Goal: Transaction & Acquisition: Purchase product/service

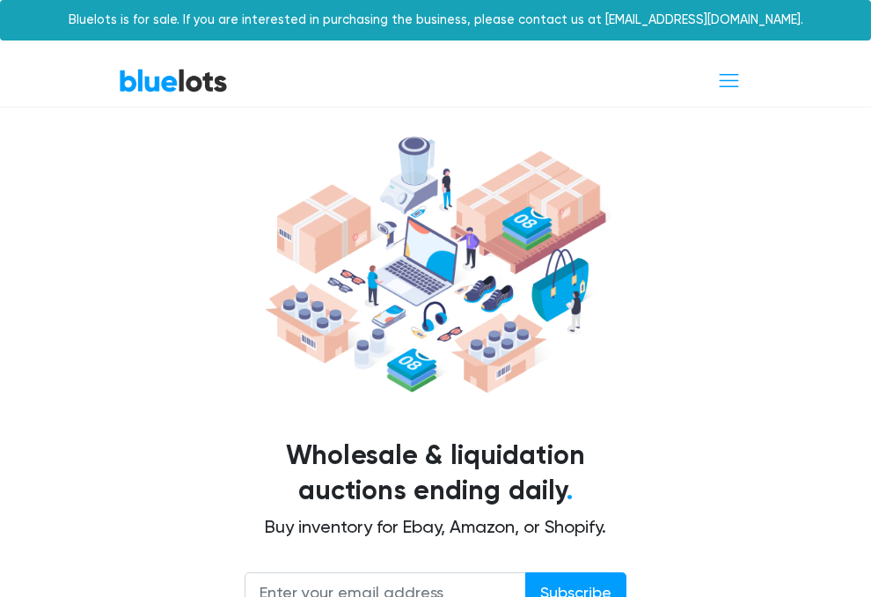
click at [727, 72] on span "Toggle navigation" at bounding box center [729, 81] width 24 height 24
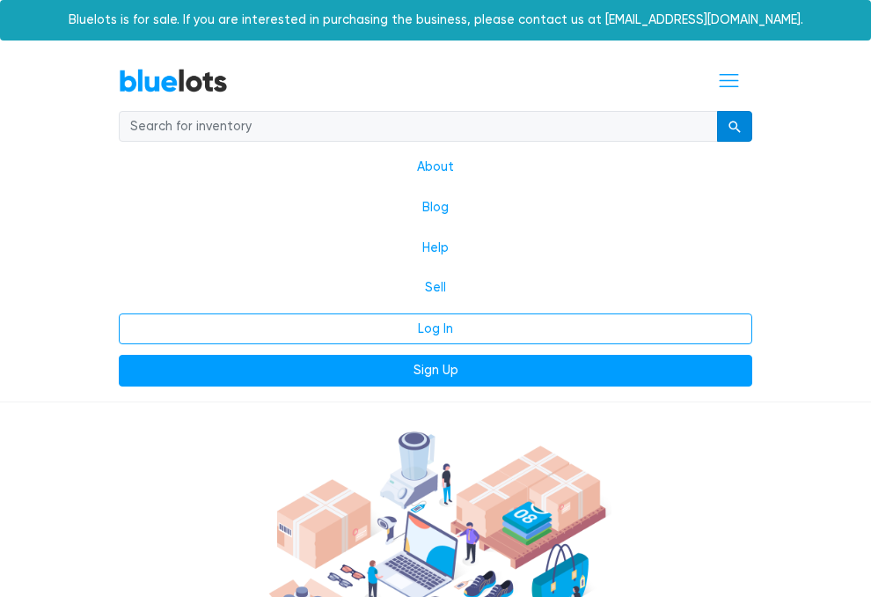
click at [749, 123] on button "submit" at bounding box center [734, 127] width 35 height 32
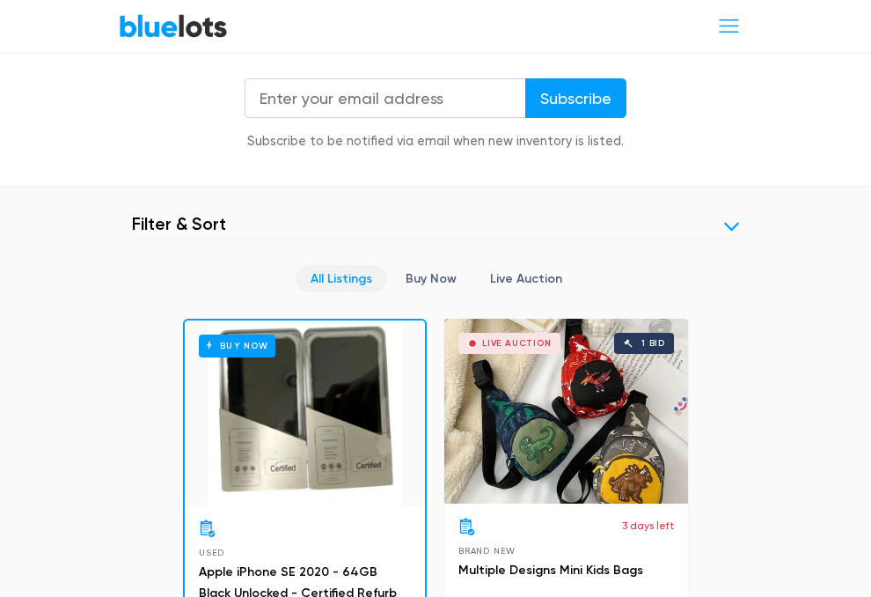
scroll to position [607, 0]
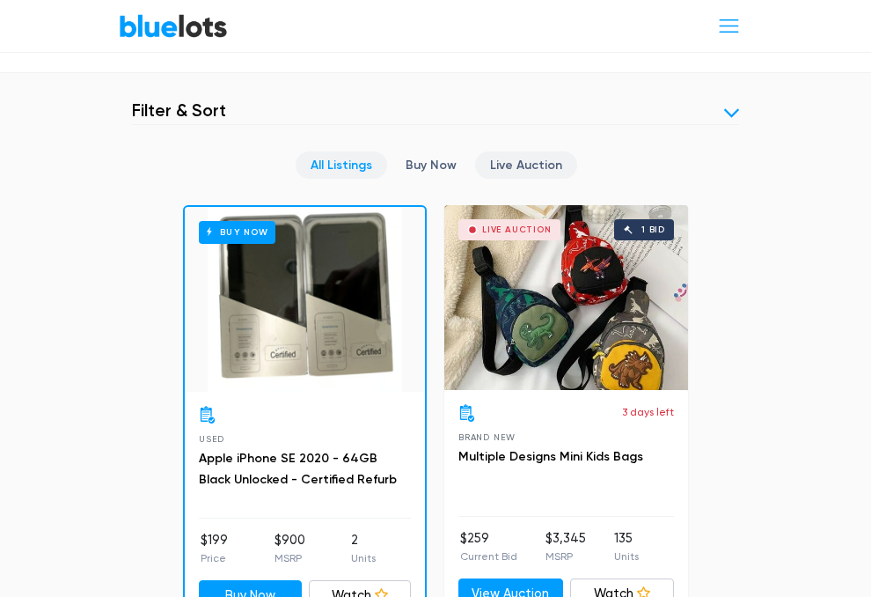
click at [503, 168] on link "Live Auction" at bounding box center [526, 164] width 102 height 27
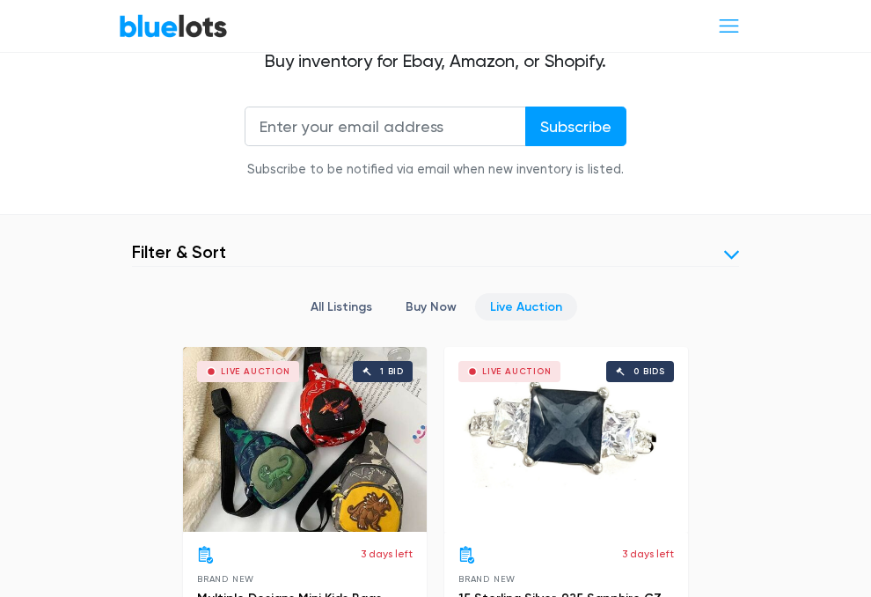
scroll to position [540, 0]
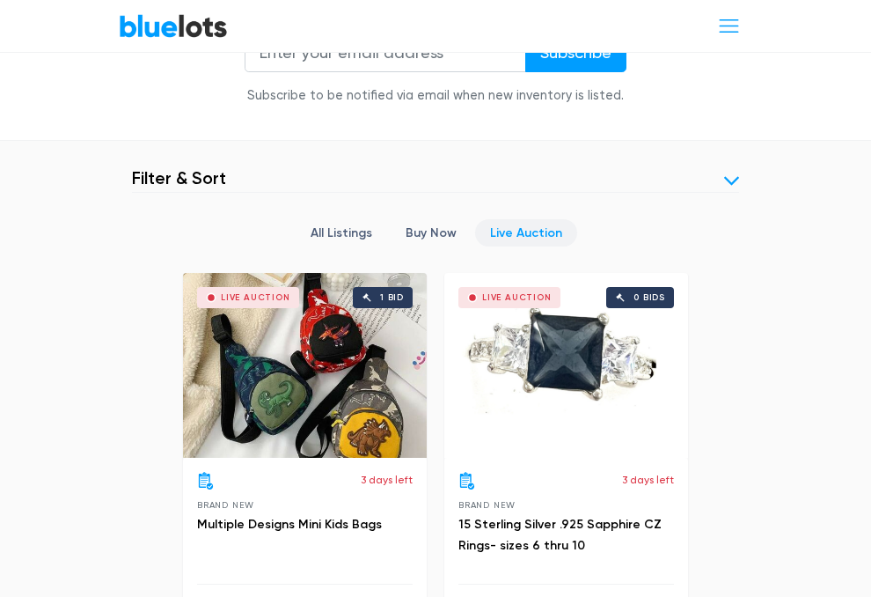
click at [734, 174] on link at bounding box center [731, 180] width 15 height 15
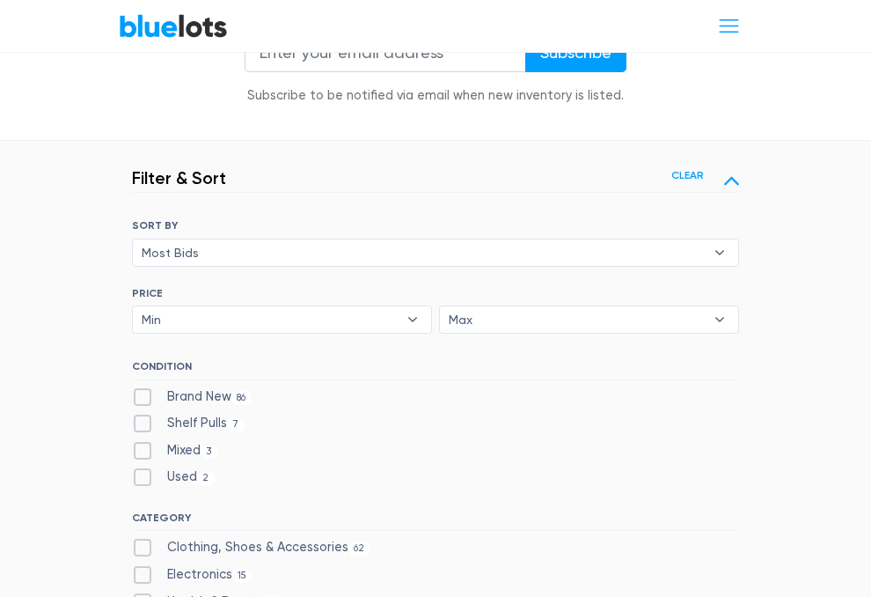
scroll to position [588, 0]
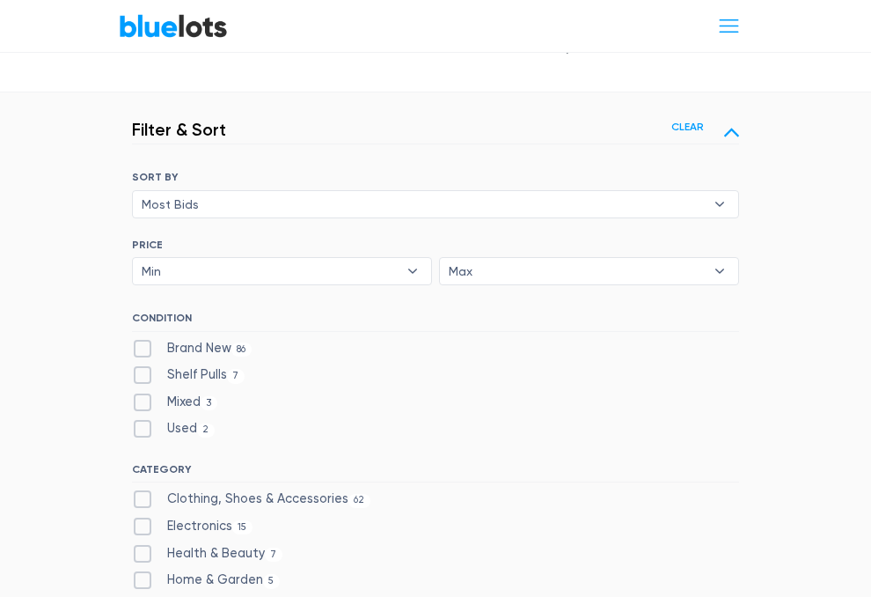
click at [143, 344] on label "Brand New 86" at bounding box center [192, 348] width 120 height 19
click at [143, 344] on New"] "Brand New 86" at bounding box center [137, 344] width 11 height 11
checkbox New"] "true"
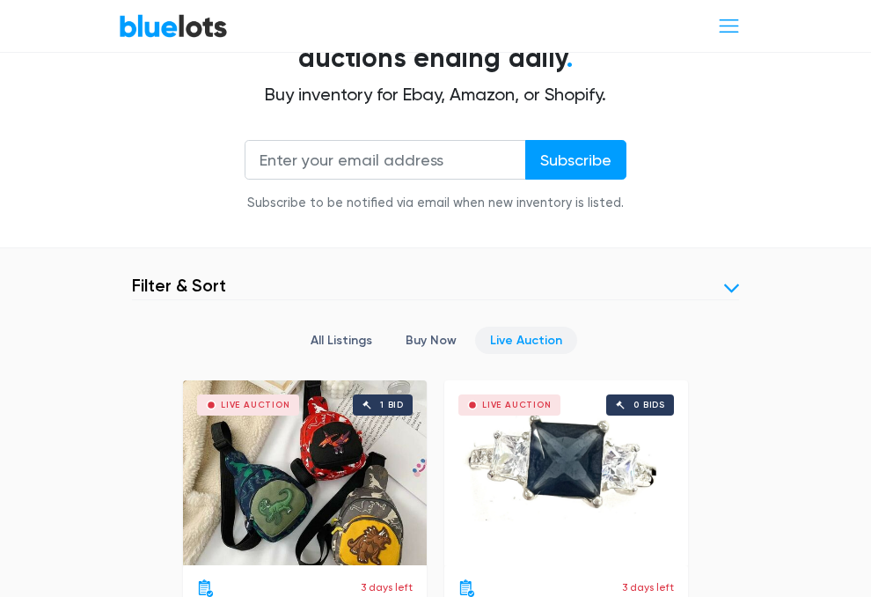
scroll to position [363, 0]
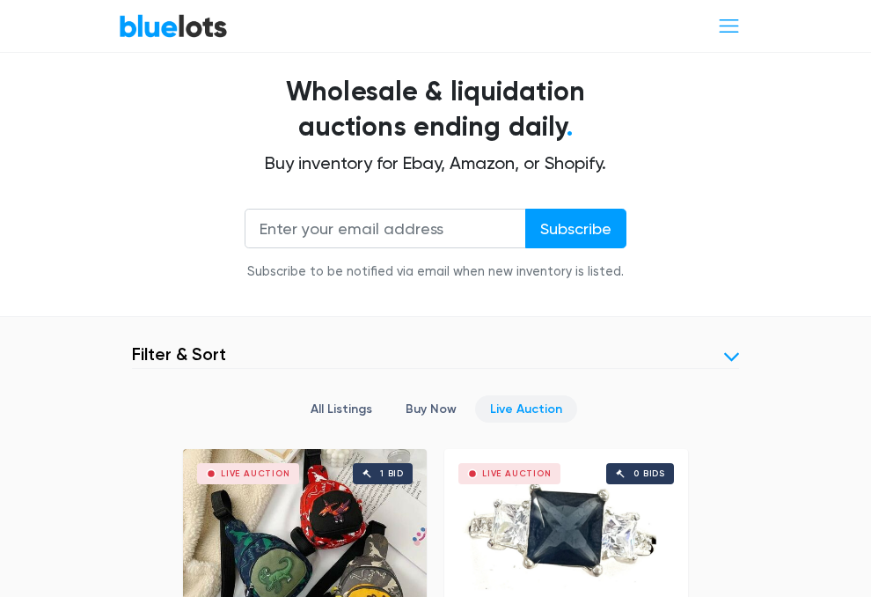
click at [720, 351] on header "Filter Filter & Sort Clear" at bounding box center [435, 356] width 607 height 26
click at [733, 352] on link at bounding box center [731, 356] width 15 height 15
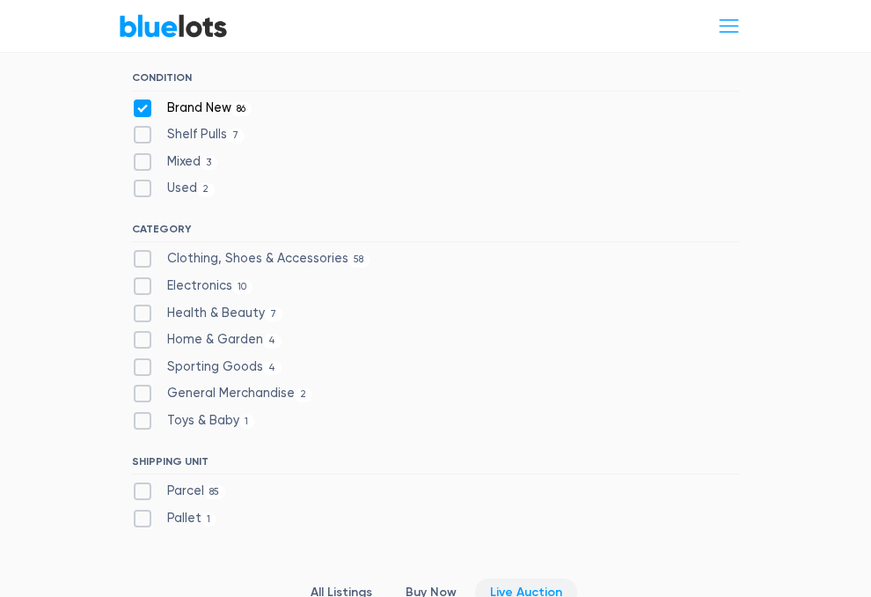
scroll to position [822, 0]
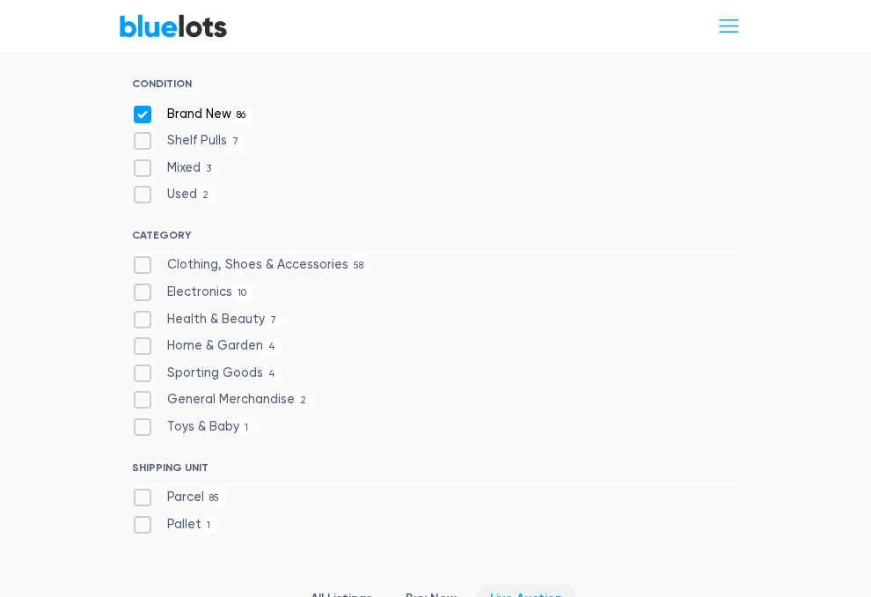
click at [143, 311] on label "Health & Beauty 7" at bounding box center [207, 319] width 151 height 19
click at [143, 311] on Beauty"] "Health & Beauty 7" at bounding box center [137, 315] width 11 height 11
checkbox Beauty"] "true"
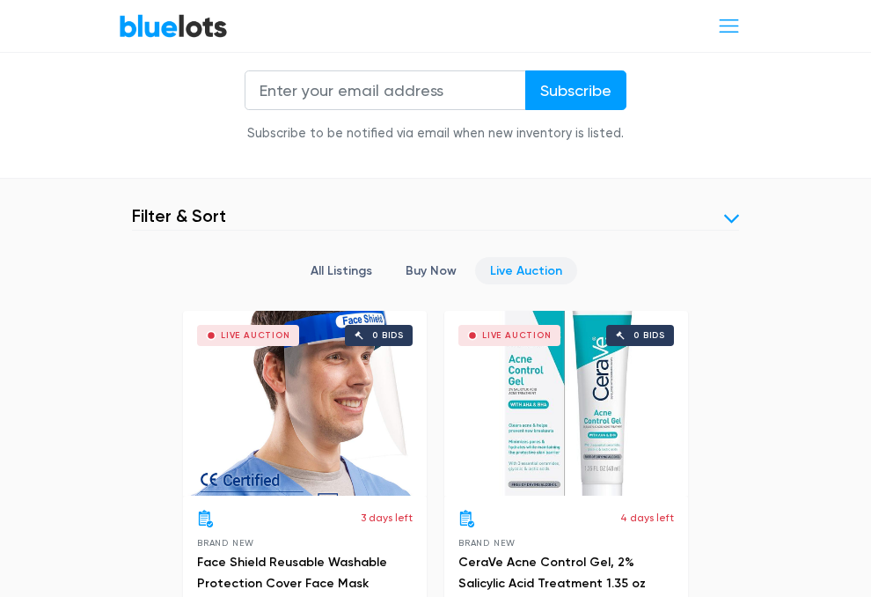
scroll to position [500, 0]
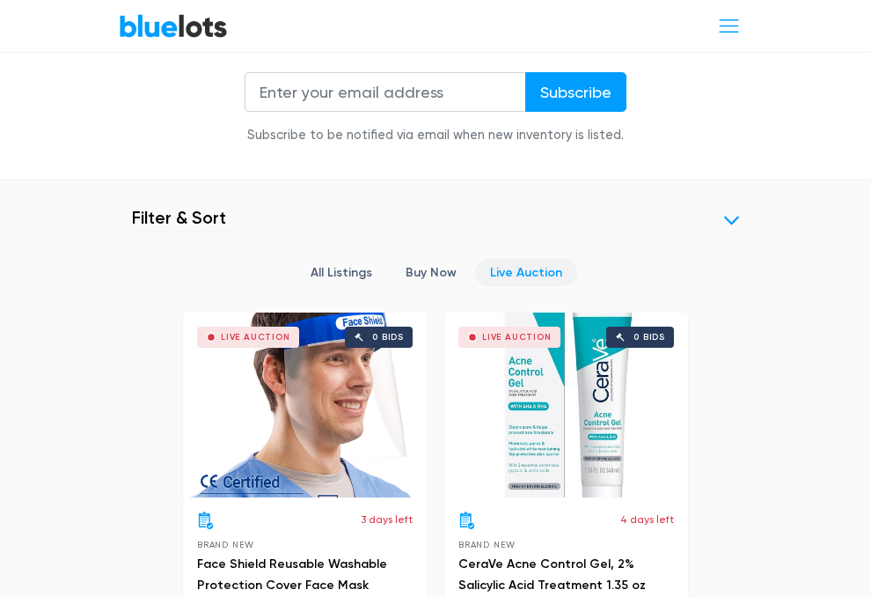
click at [574, 229] on header "Filter Filter & Sort Clear" at bounding box center [435, 220] width 607 height 26
click at [558, 217] on header "Filter Filter & Sort Clear" at bounding box center [435, 220] width 607 height 26
click at [738, 217] on link at bounding box center [731, 220] width 15 height 15
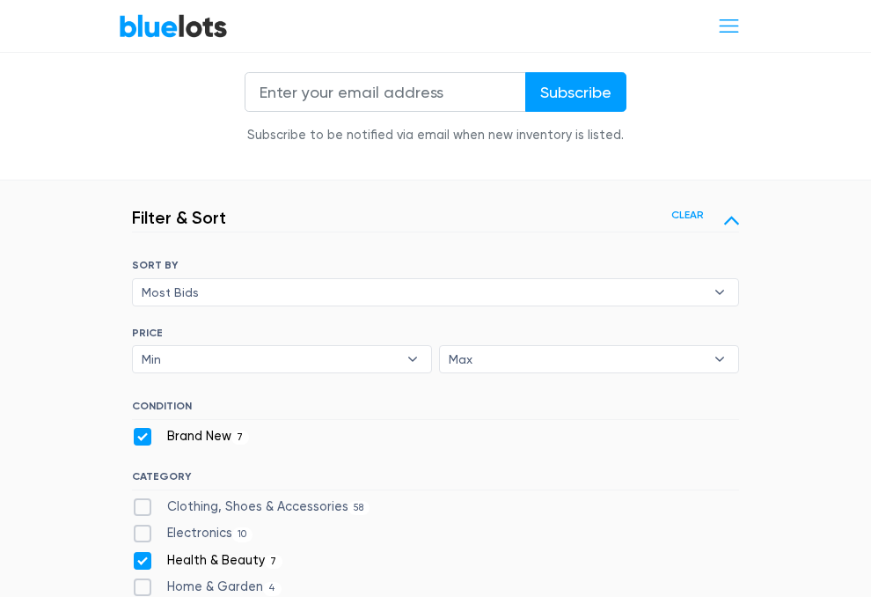
click at [150, 504] on label "Clothing, Shoes & Accessories 58" at bounding box center [251, 506] width 238 height 19
click at [143, 504] on Accessories"] "Clothing, Shoes & Accessories 58" at bounding box center [137, 502] width 11 height 11
checkbox Accessories"] "true"
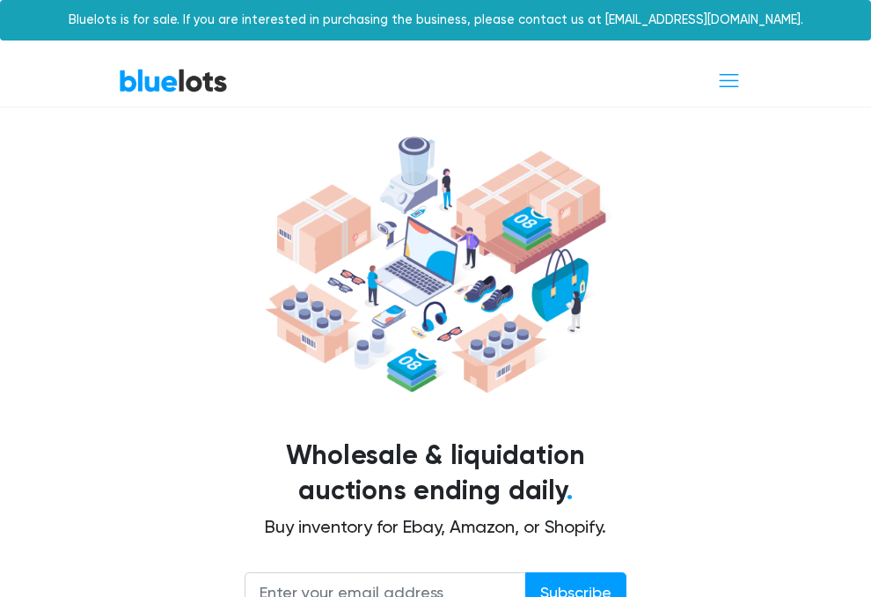
scroll to position [642, 0]
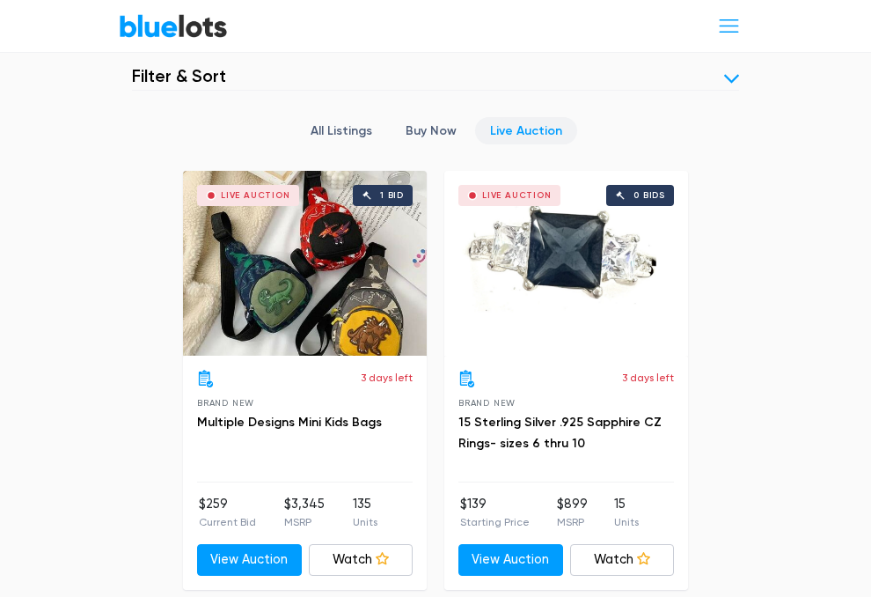
click at [736, 71] on link at bounding box center [731, 78] width 15 height 15
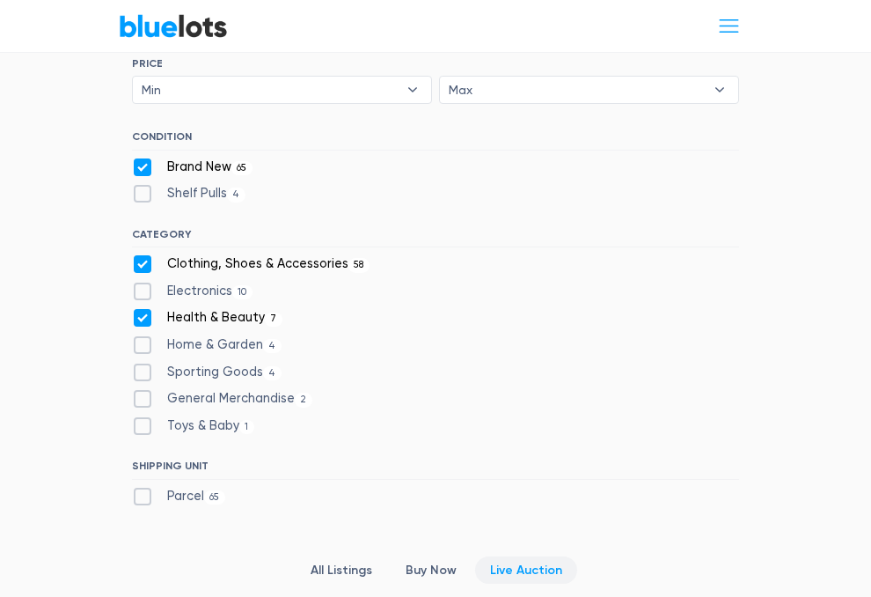
scroll to position [772, 0]
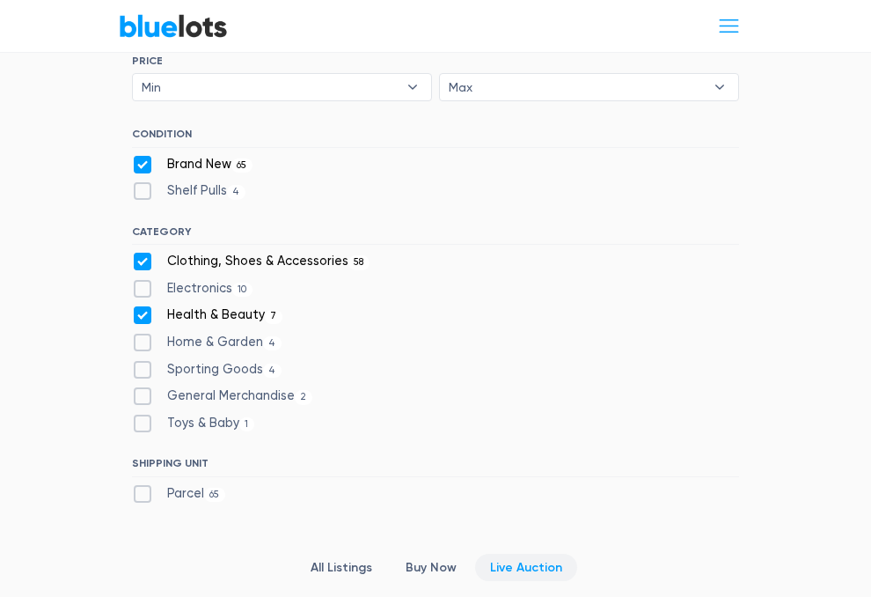
click at [224, 312] on label "Health & Beauty 7" at bounding box center [207, 314] width 151 height 19
click at [143, 312] on Beauty"] "Health & Beauty 7" at bounding box center [137, 310] width 11 height 11
checkbox Beauty"] "false"
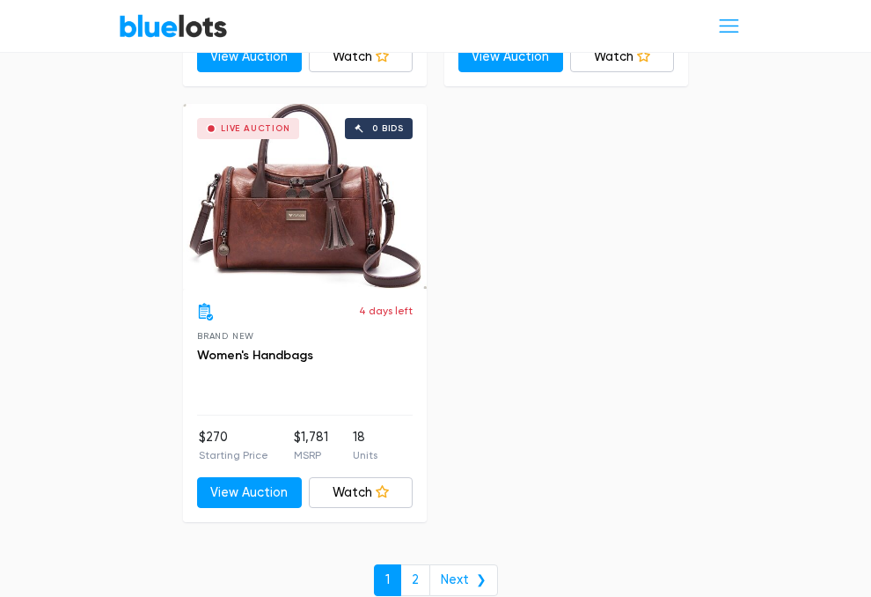
scroll to position [10366, 0]
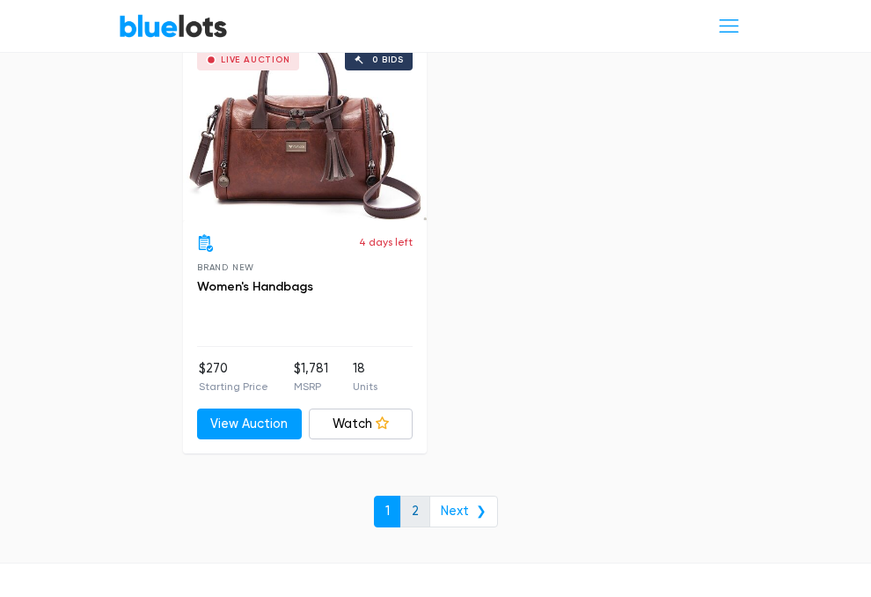
click at [413, 496] on link "2" at bounding box center [415, 512] width 30 height 32
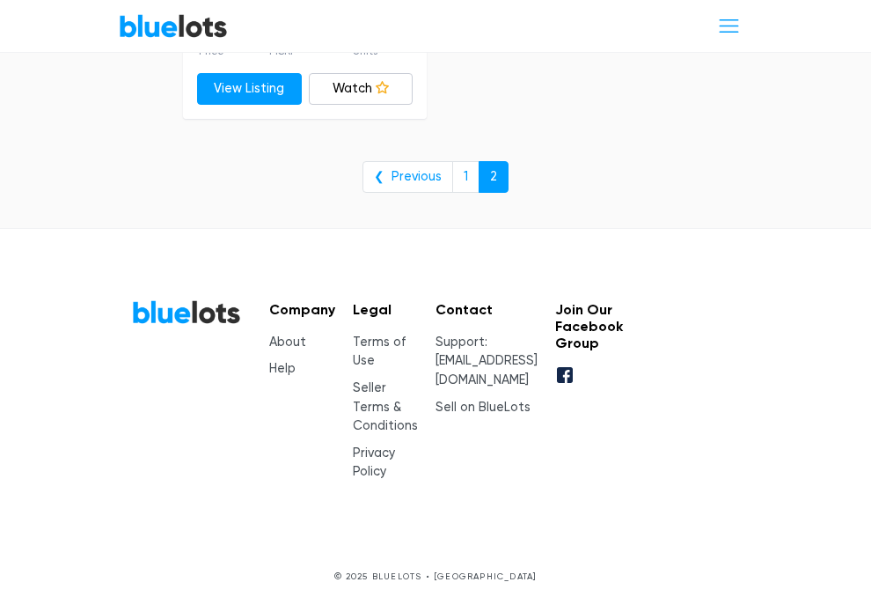
scroll to position [3153, 0]
